Goal: Browse casually: Explore the website without a specific task or goal

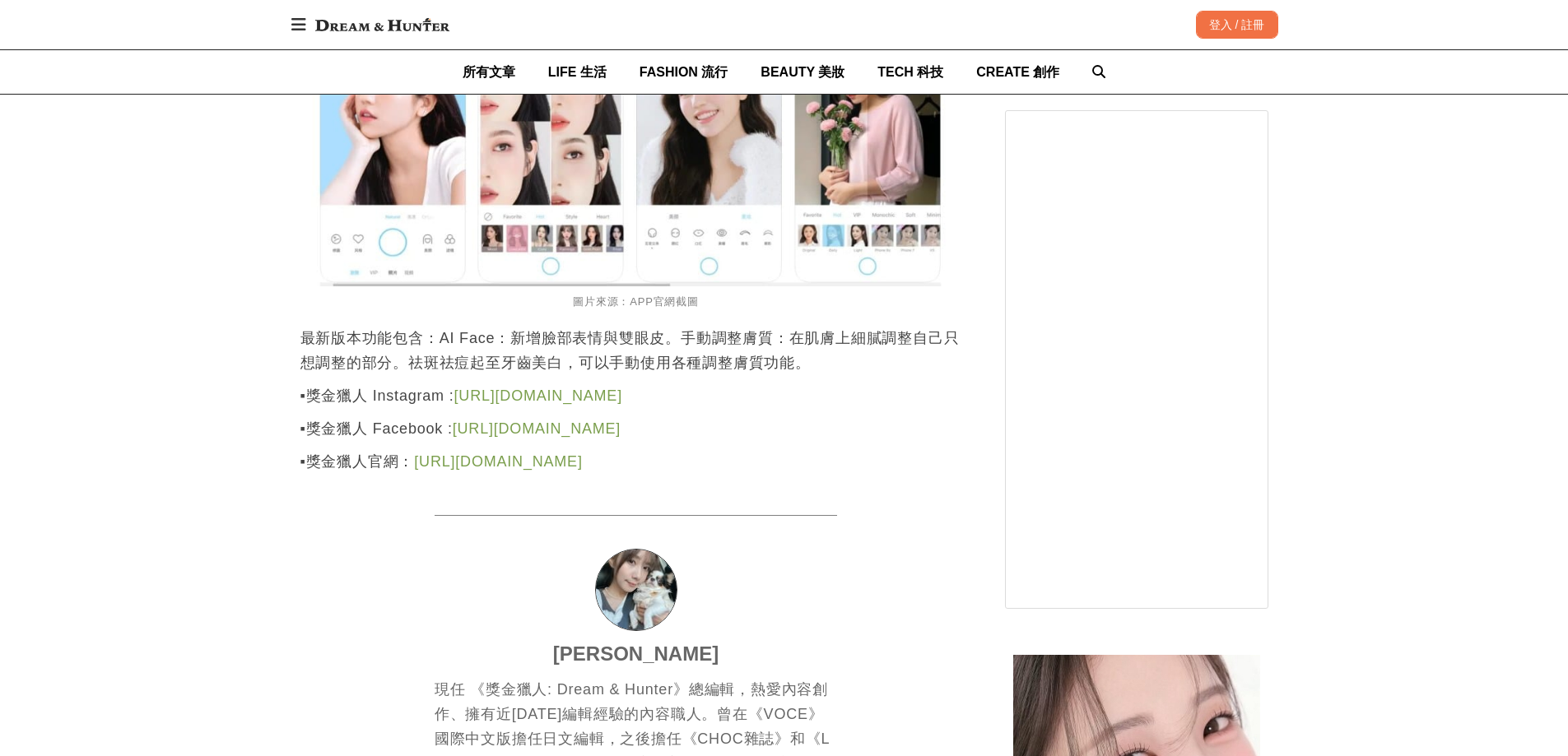
scroll to position [4856, 0]
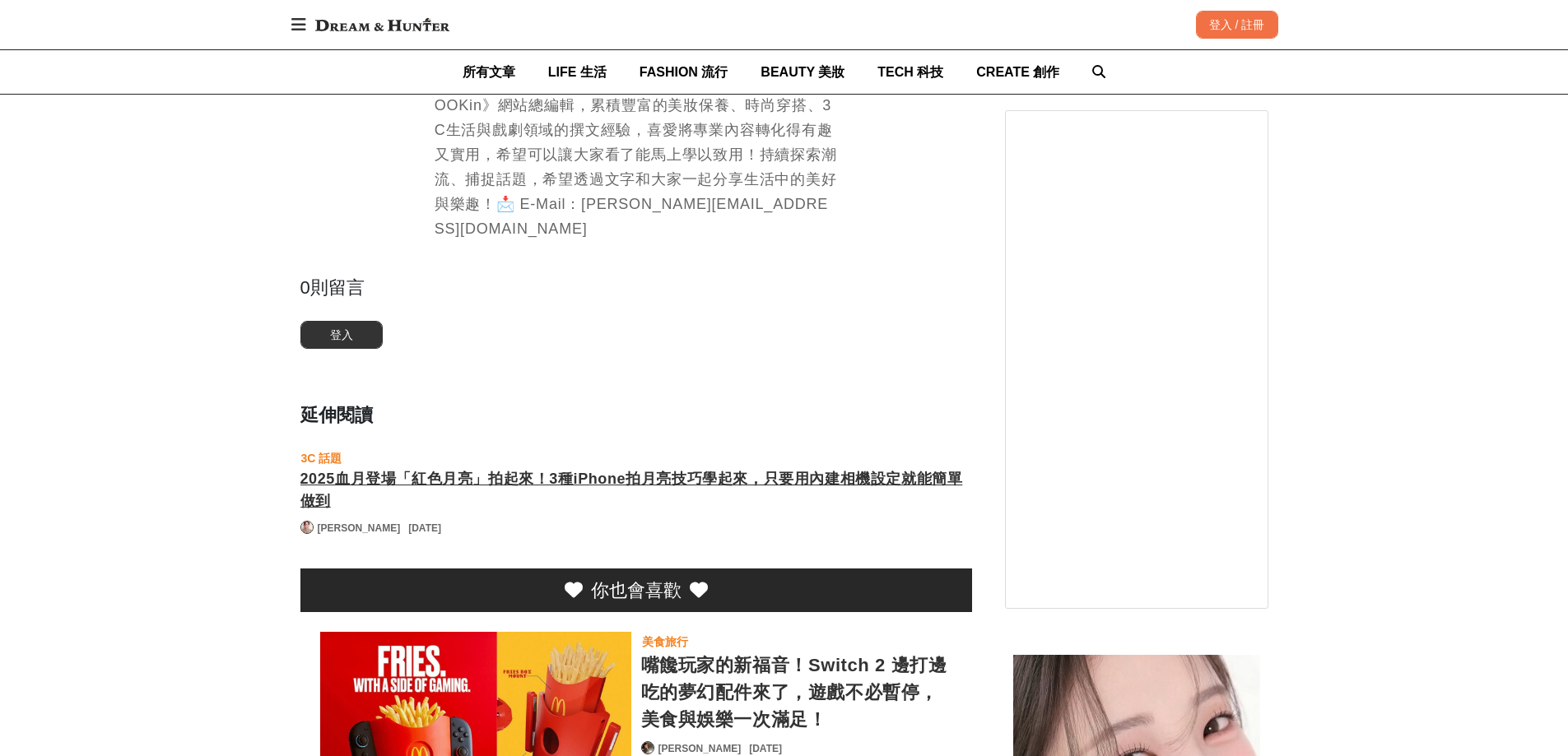
click at [829, 468] on div "2025血月登場「紅色月亮」拍起來！3種iPhone拍月亮技巧學起來，只要用內建相機設定就能簡單做到" at bounding box center [636, 490] width 671 height 44
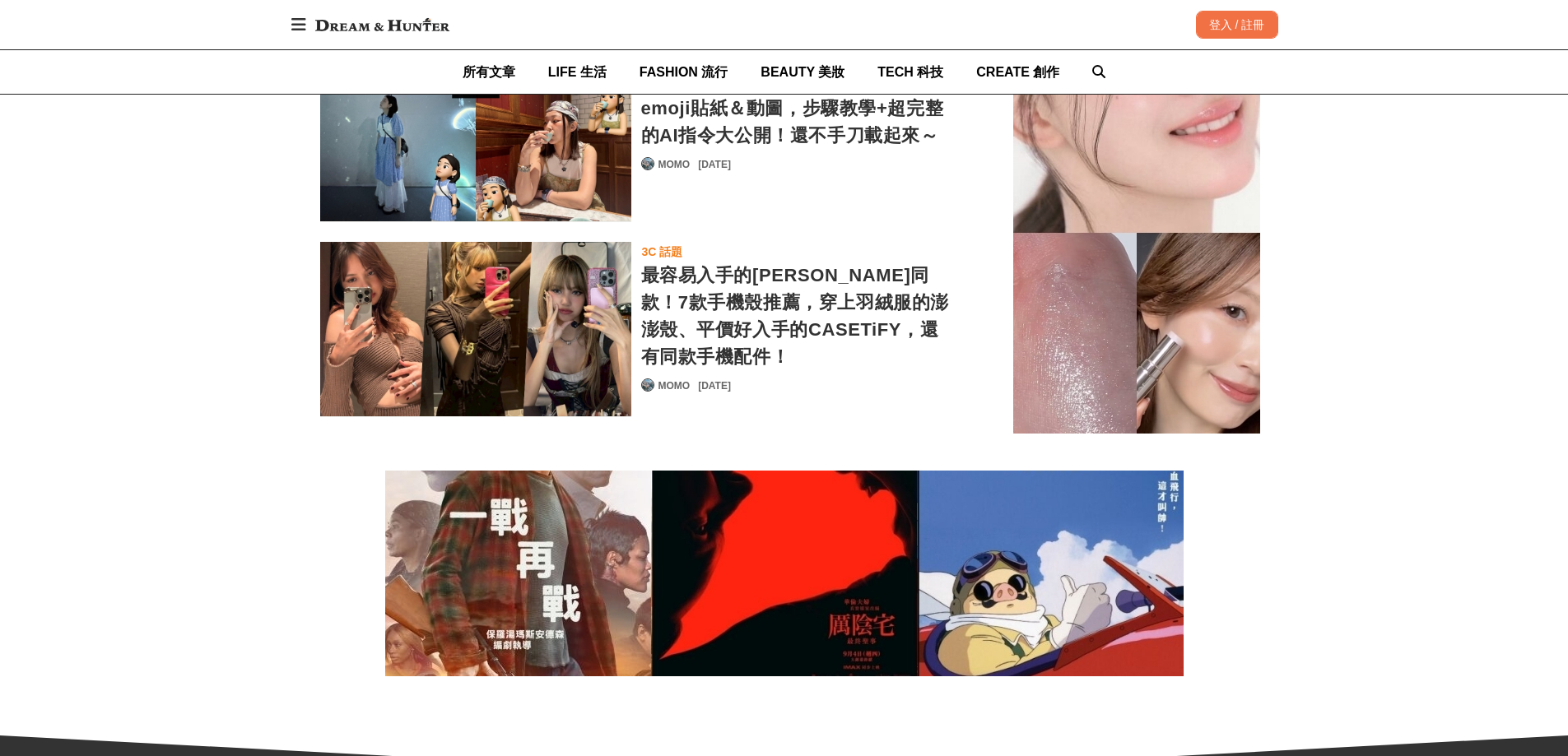
scroll to position [4597, 0]
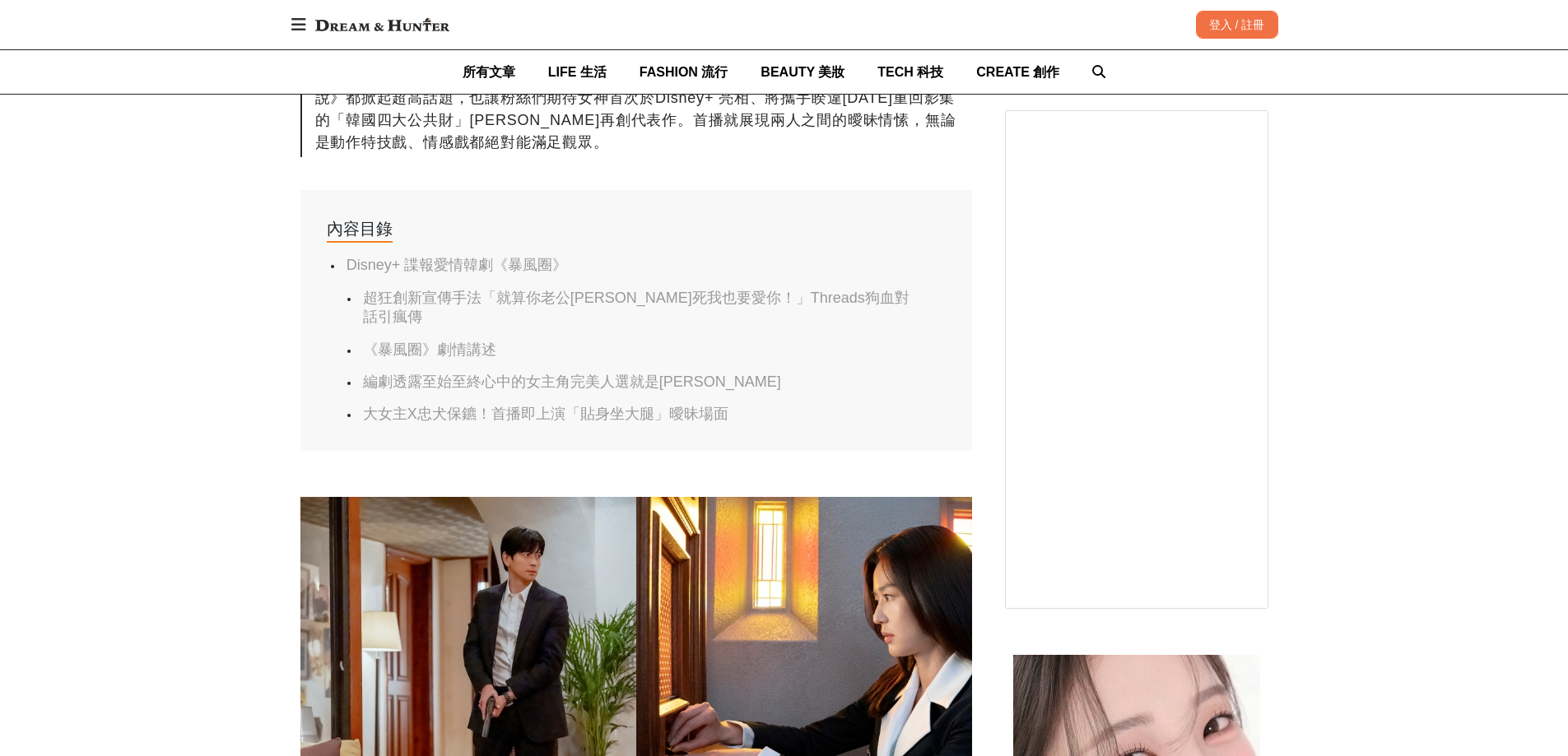
scroll to position [6078, 0]
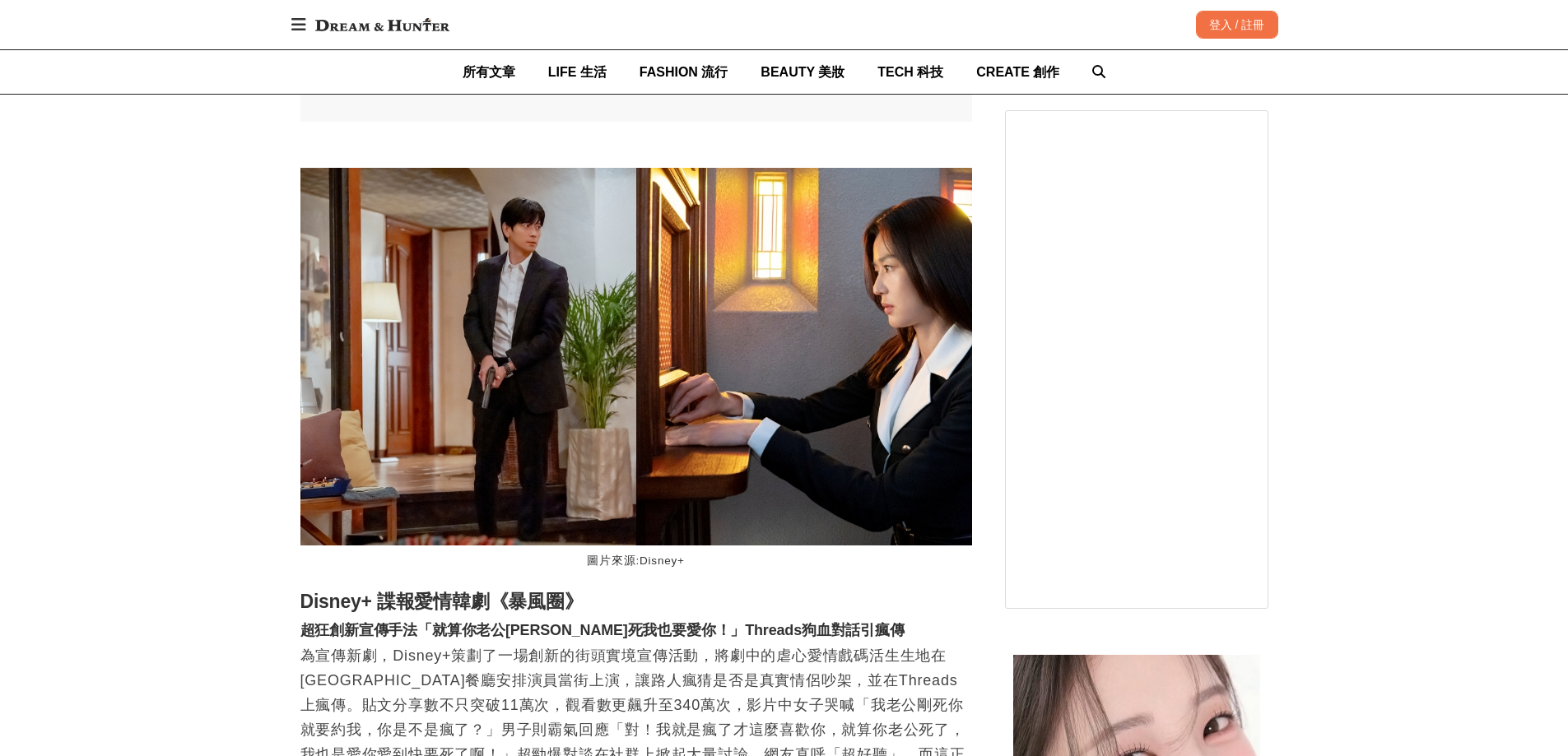
click at [417, 26] on img at bounding box center [382, 25] width 151 height 30
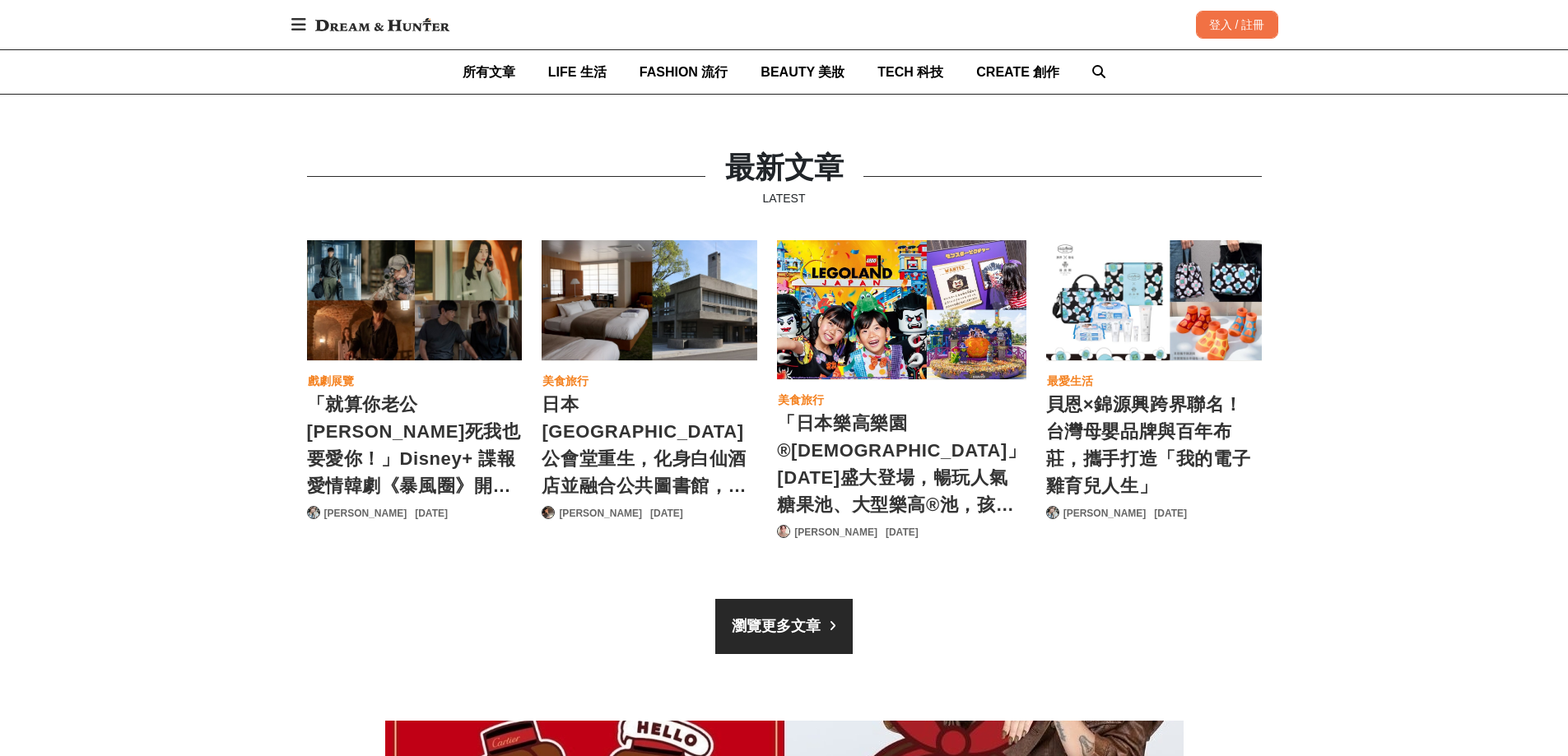
scroll to position [0, 975]
click at [930, 430] on div "「日本樂高樂園®[DEMOGRAPHIC_DATA]」[DATE]盛大登場，暢玩人氣糖果池、大型樂高®池，孩子們的變裝派對聖地就在這裡！" at bounding box center [902, 463] width 249 height 107
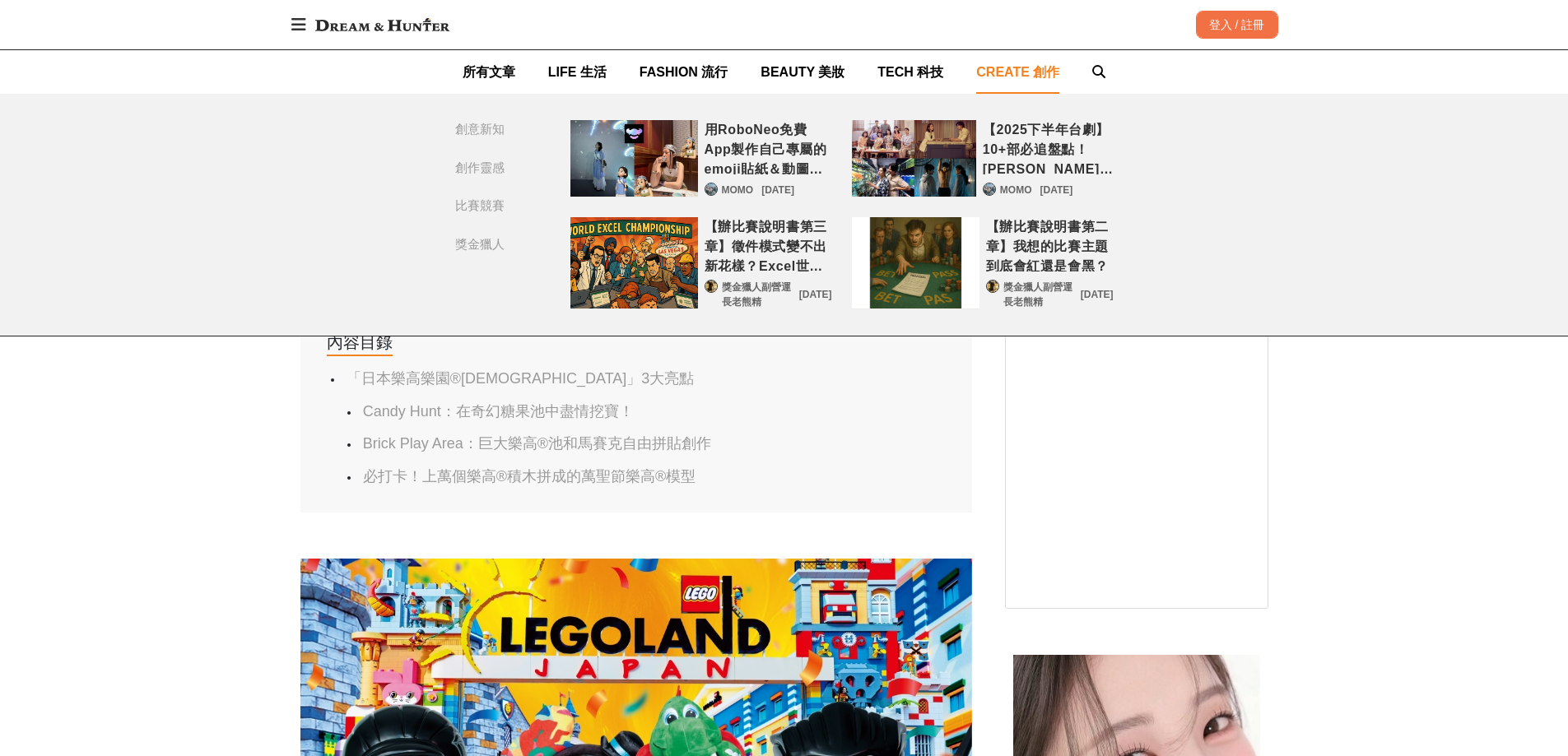
scroll to position [0, 2673]
click at [1009, 58] on link "CREATE 創作" at bounding box center [1018, 71] width 83 height 43
